Goal: Check status: Check status

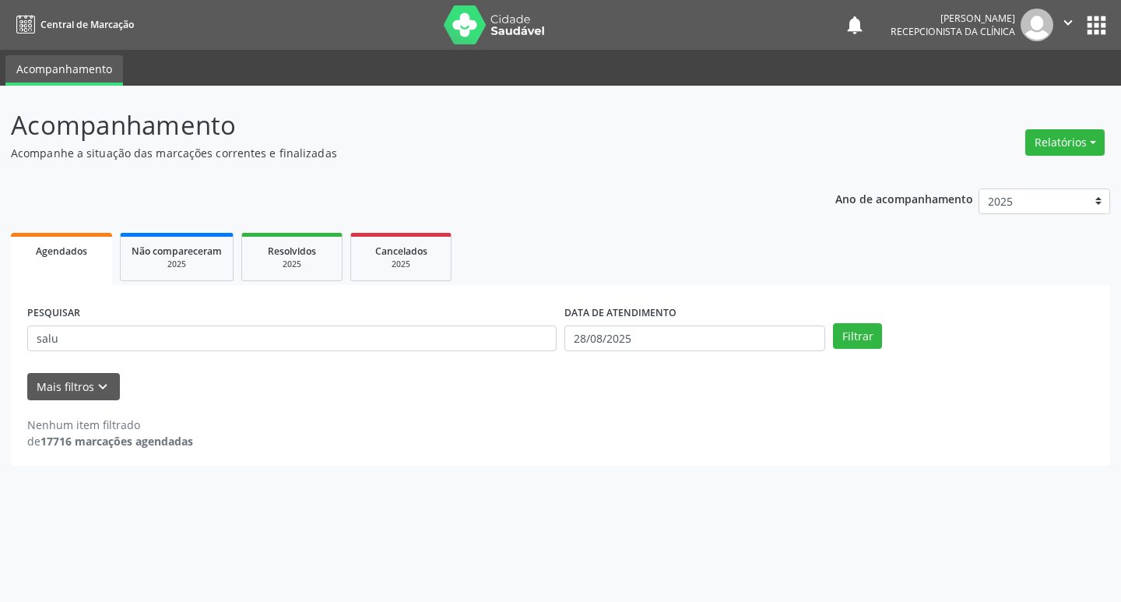
type input "salu"
click at [833, 323] on button "Filtrar" at bounding box center [857, 336] width 49 height 26
drag, startPoint x: 159, startPoint y: 312, endPoint x: 146, endPoint y: 330, distance: 21.8
click at [154, 321] on div "PESQUISAR salu" at bounding box center [291, 331] width 537 height 61
click at [144, 334] on input "salu" at bounding box center [291, 338] width 529 height 26
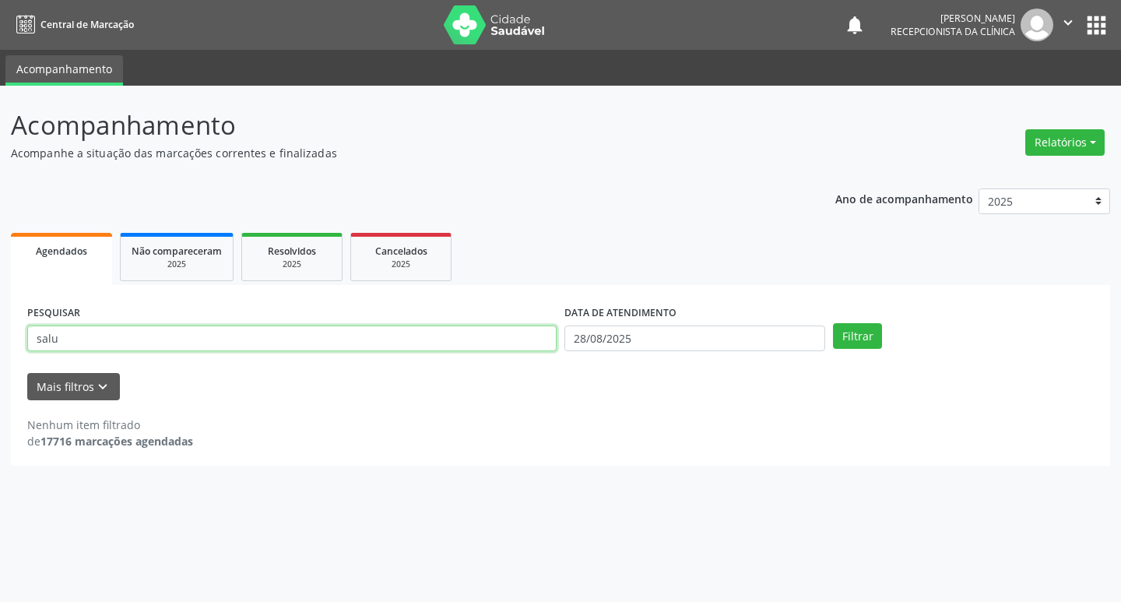
click at [144, 334] on input "salu" at bounding box center [291, 338] width 529 height 26
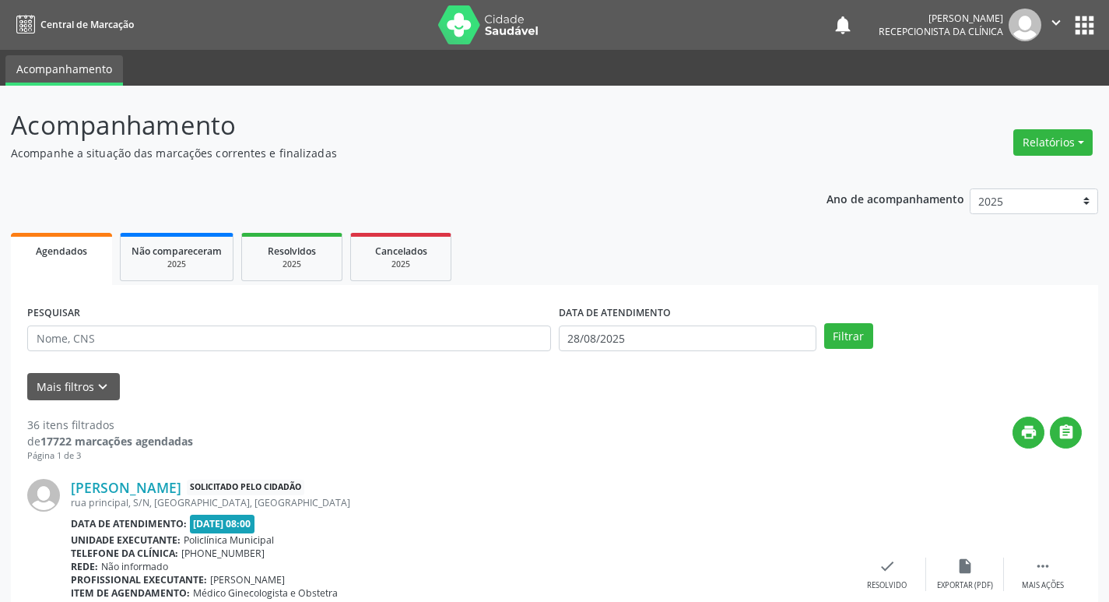
click at [321, 318] on div "PESQUISAR" at bounding box center [289, 331] width 532 height 61
click at [318, 332] on input "text" at bounding box center [289, 338] width 524 height 26
type input "carlei"
click at [824, 323] on button "Filtrar" at bounding box center [848, 336] width 49 height 26
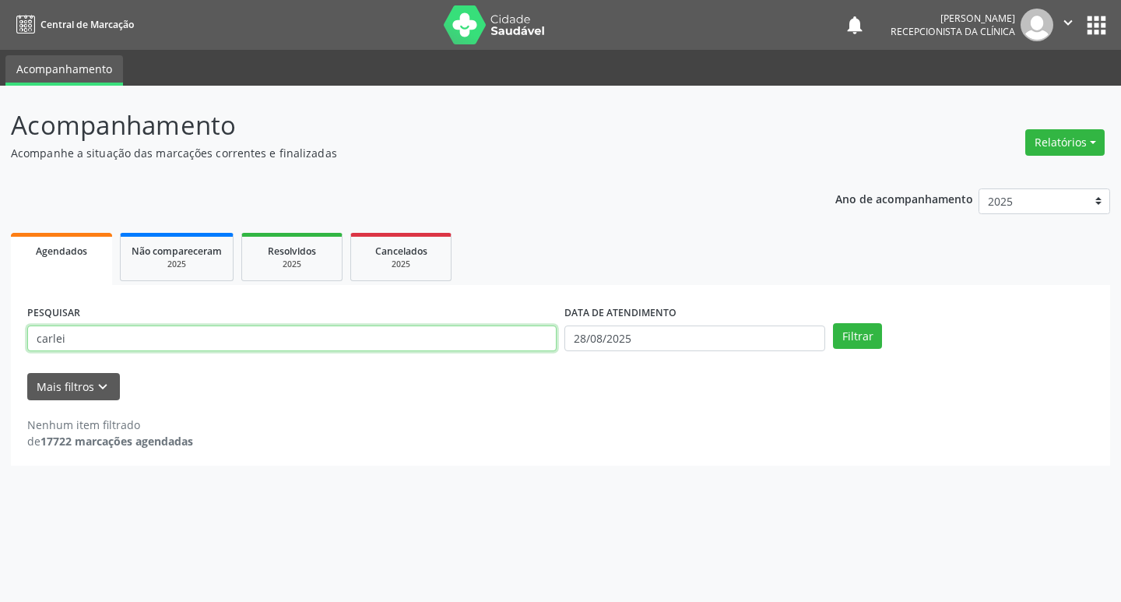
click at [289, 351] on input "carlei" at bounding box center [291, 338] width 529 height 26
click at [179, 346] on input "carlei" at bounding box center [291, 338] width 529 height 26
click at [340, 317] on div "PESQUISAR" at bounding box center [291, 331] width 537 height 61
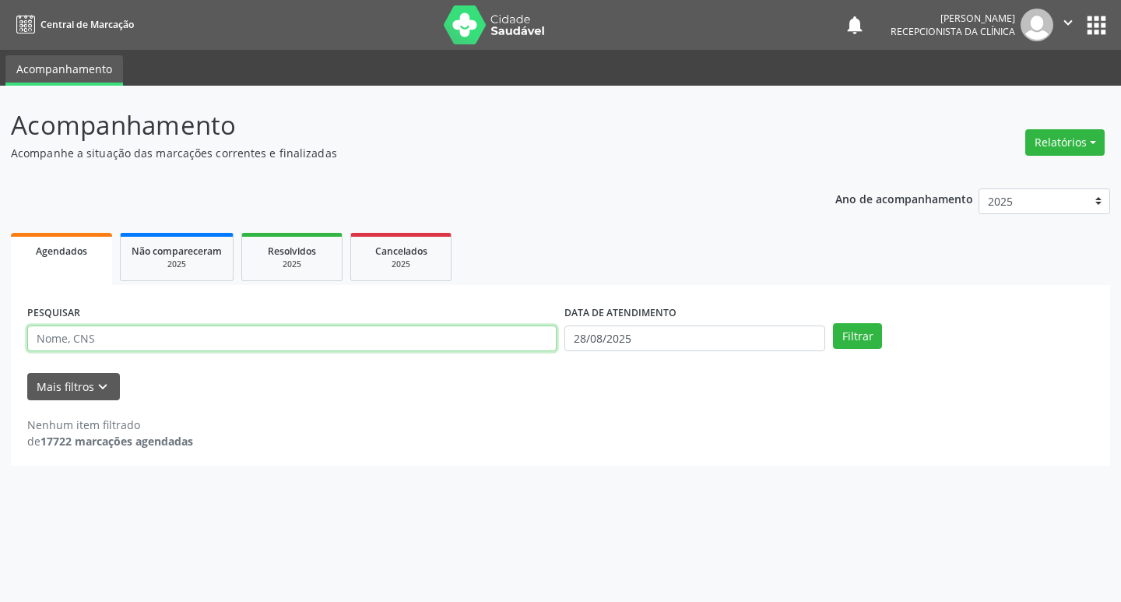
click at [353, 336] on input "text" at bounding box center [291, 338] width 529 height 26
click at [833, 323] on button "Filtrar" at bounding box center [857, 336] width 49 height 26
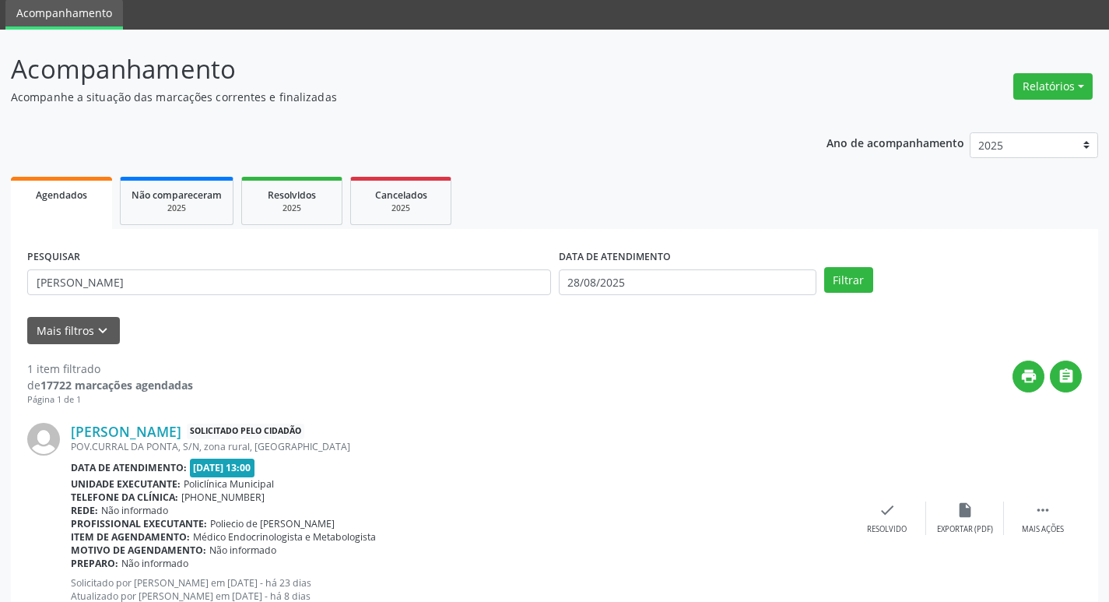
scroll to position [111, 0]
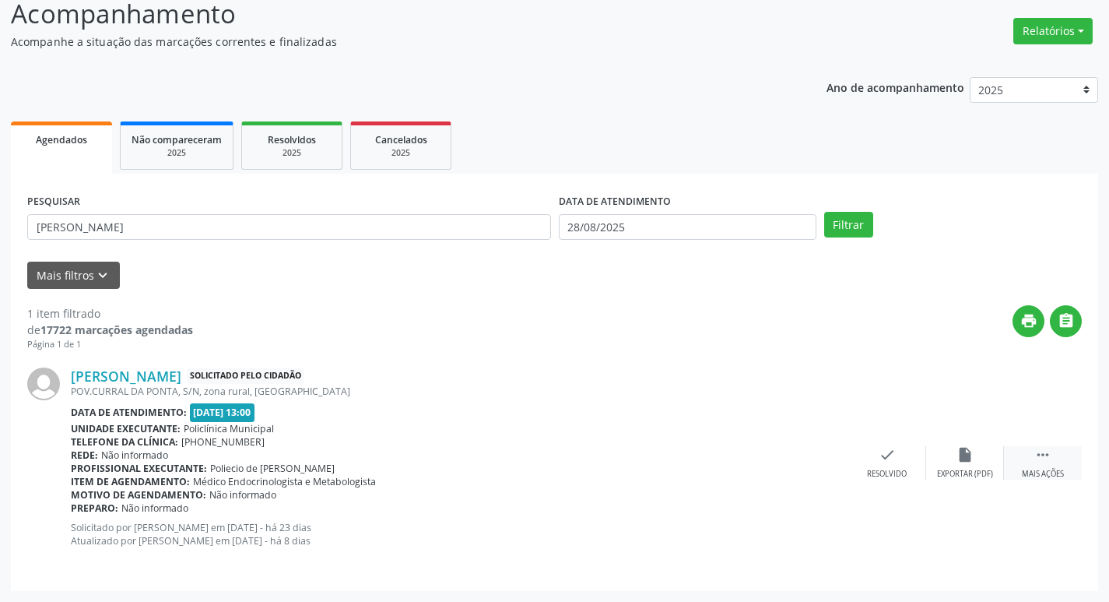
click at [1037, 460] on icon "" at bounding box center [1043, 454] width 17 height 17
click at [816, 460] on icon "print" at bounding box center [809, 454] width 17 height 17
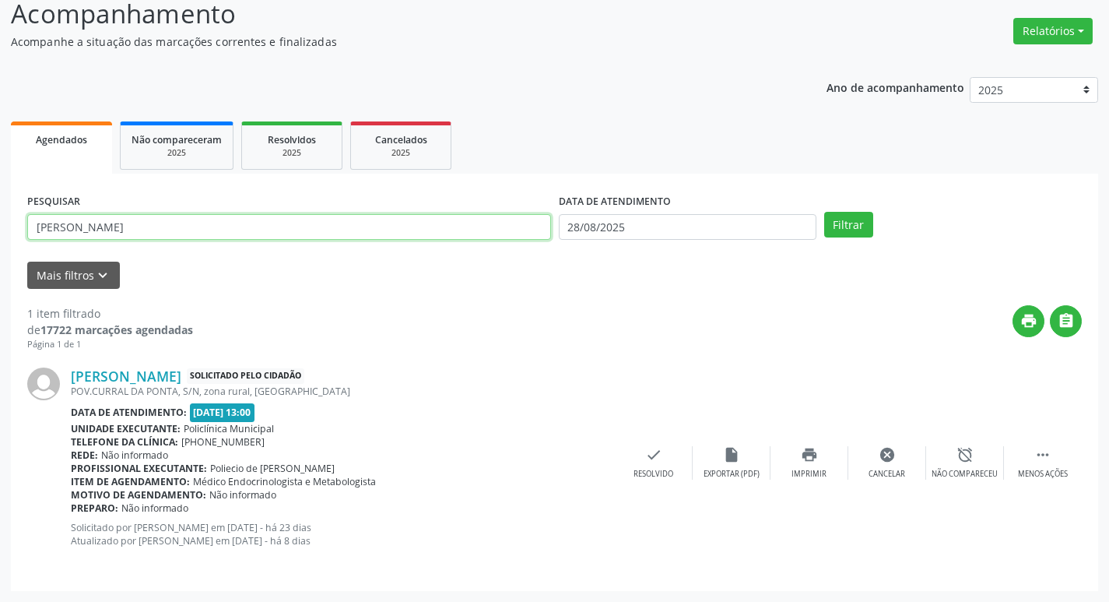
click at [189, 234] on input "[PERSON_NAME]" at bounding box center [289, 227] width 524 height 26
click at [188, 233] on input "[PERSON_NAME]" at bounding box center [289, 227] width 524 height 26
click at [119, 227] on input "[PERSON_NAME]" at bounding box center [289, 227] width 524 height 26
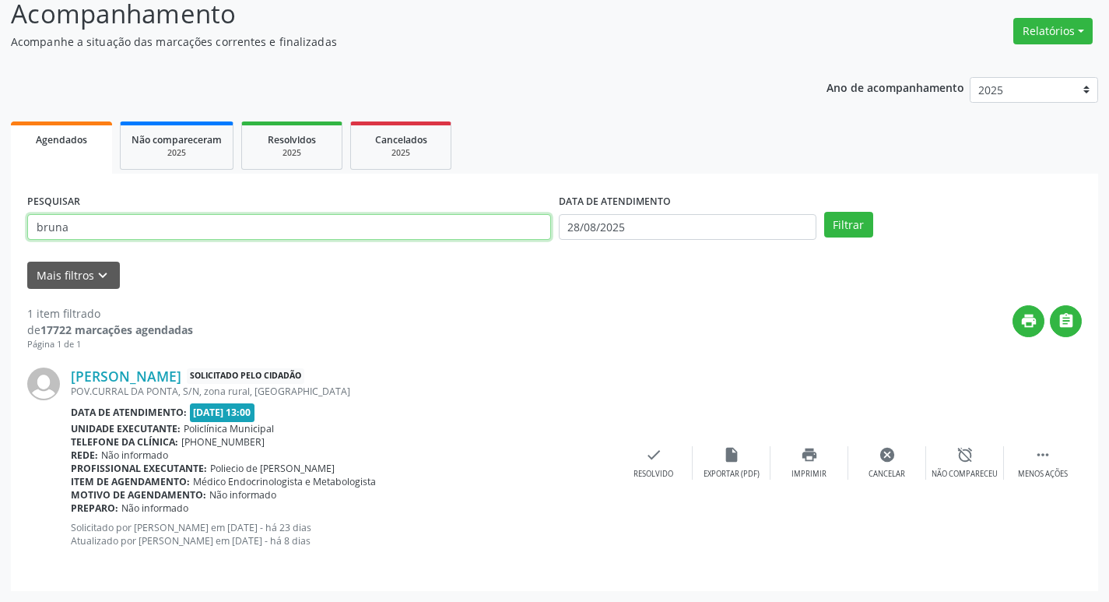
type input "bruna"
click at [824, 212] on button "Filtrar" at bounding box center [848, 225] width 49 height 26
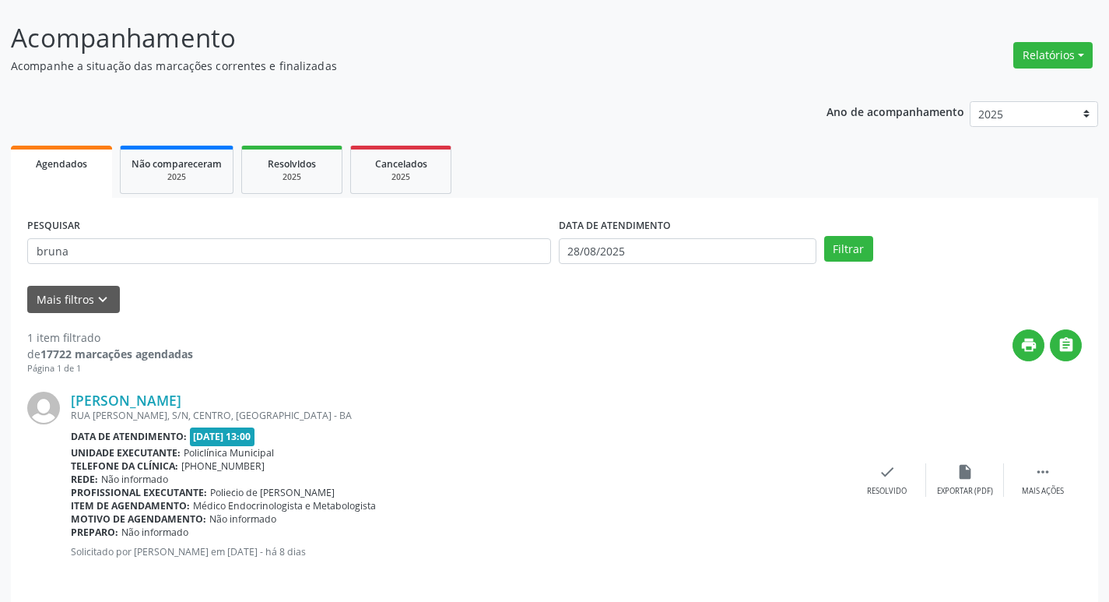
scroll to position [98, 0]
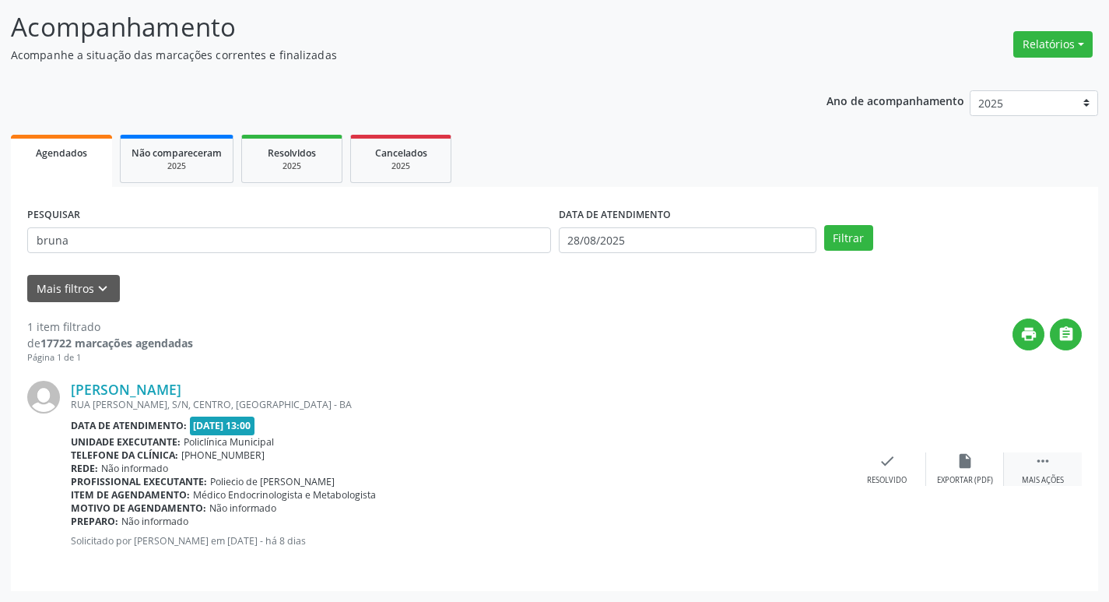
click at [1054, 473] on div " Mais ações" at bounding box center [1043, 468] width 78 height 33
click at [822, 461] on div "print Imprimir" at bounding box center [810, 468] width 78 height 33
